Goal: Information Seeking & Learning: Learn about a topic

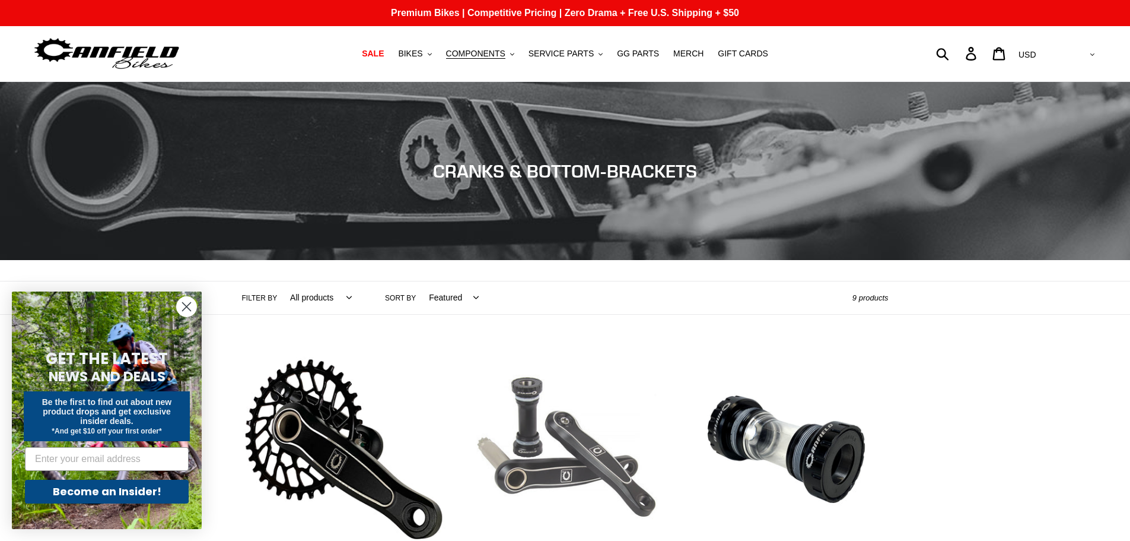
click at [544, 463] on link "Canfield Bikes DH Cranks" at bounding box center [565, 472] width 204 height 250
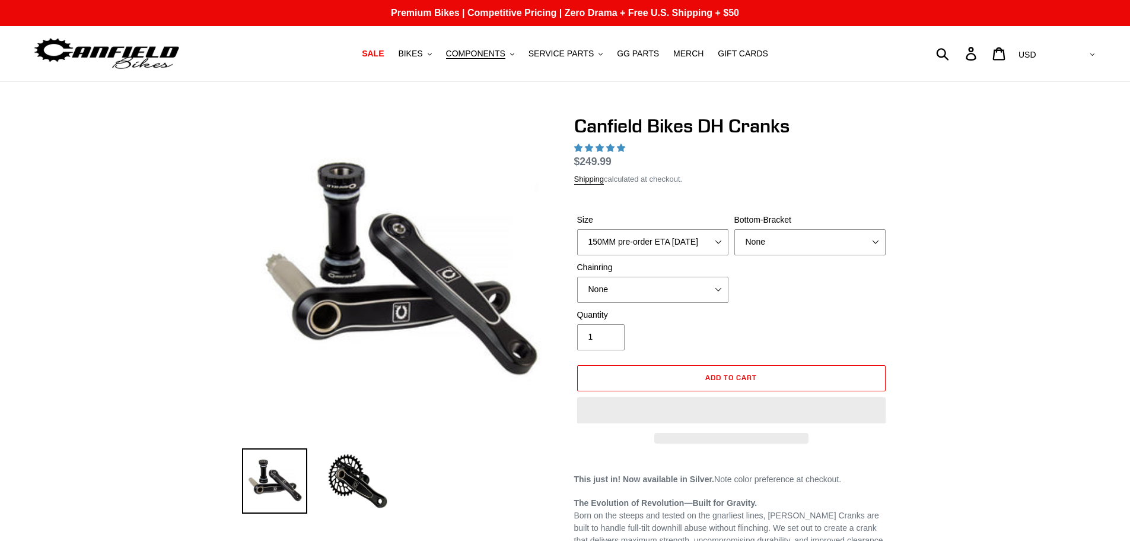
select select "highest-rating"
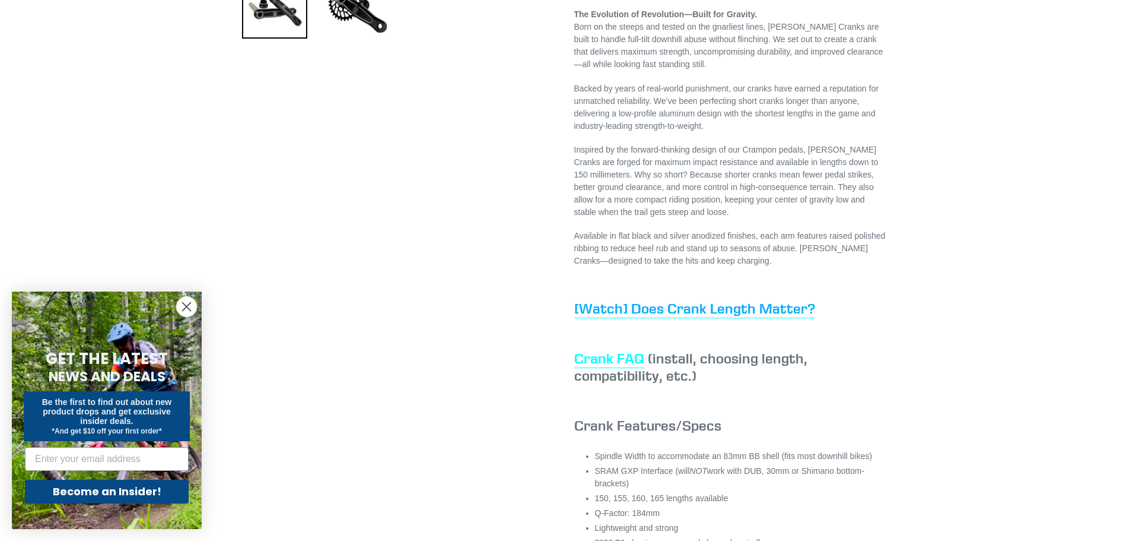
scroll to position [534, 0]
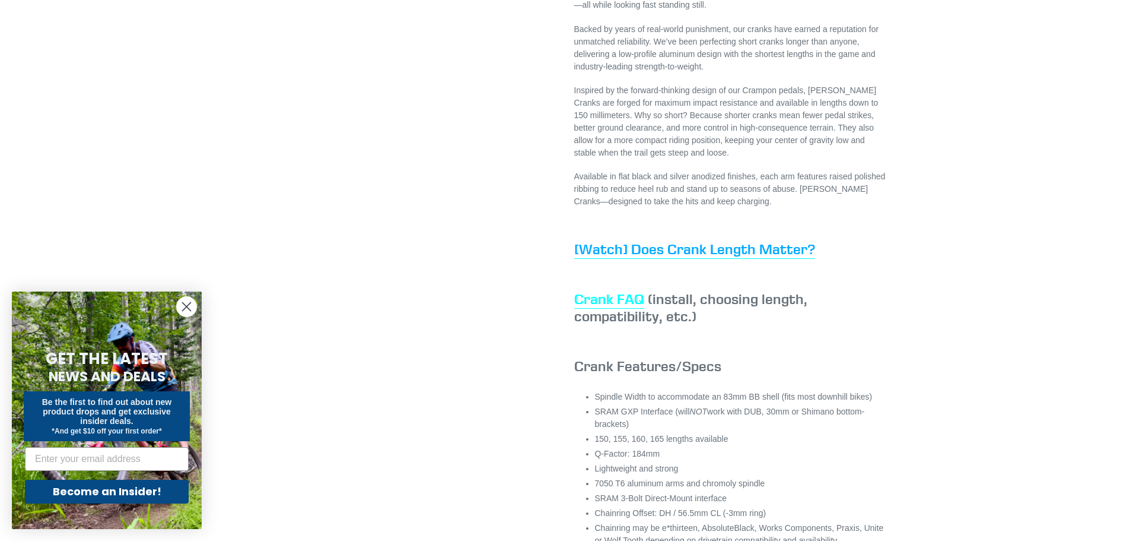
click at [625, 309] on link "Crank FAQ" at bounding box center [609, 299] width 70 height 19
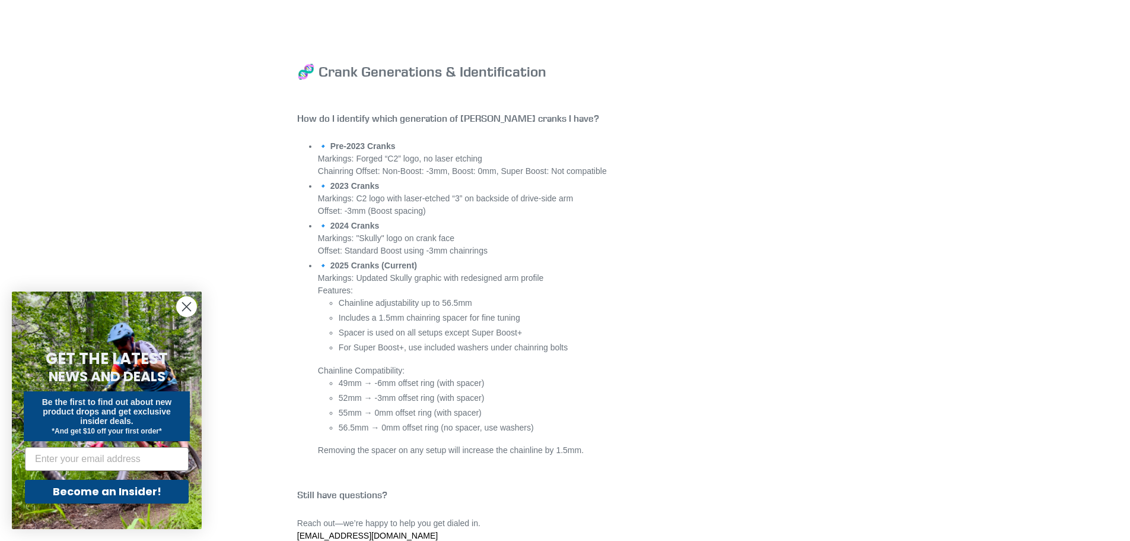
scroll to position [4312, 0]
